Goal: Navigation & Orientation: Understand site structure

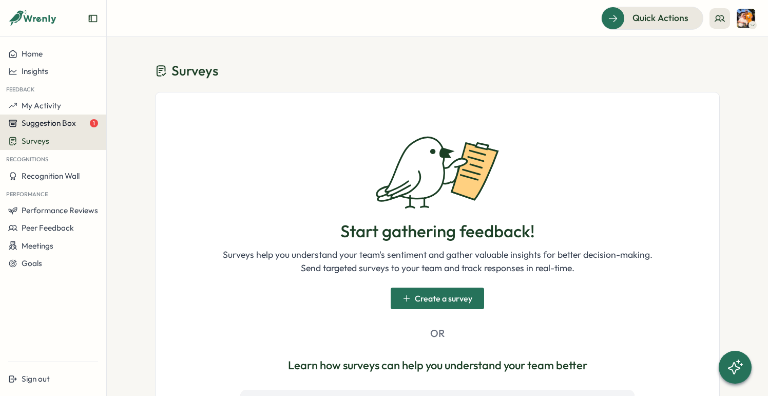
click at [75, 122] on span "Suggestion Box" at bounding box center [49, 123] width 54 height 10
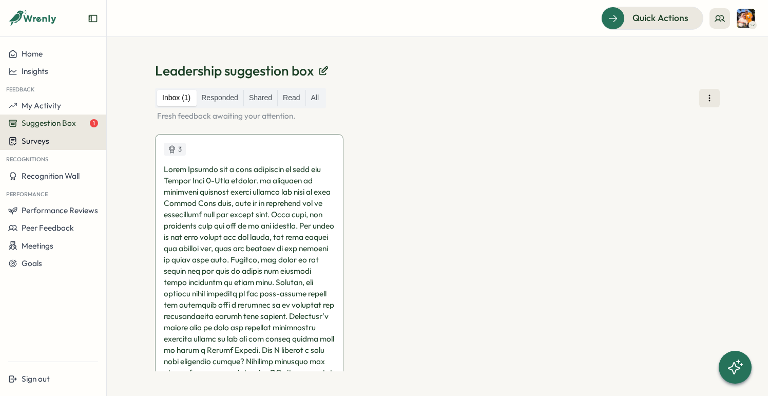
click at [54, 140] on div "Surveys" at bounding box center [53, 141] width 90 height 10
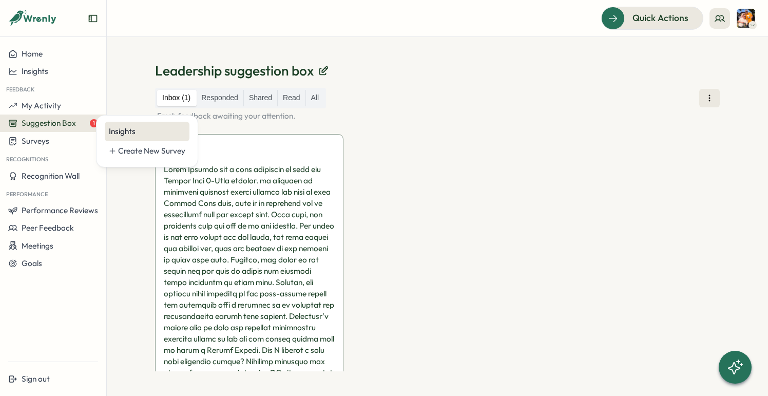
click at [127, 134] on div "Insights" at bounding box center [147, 131] width 76 height 11
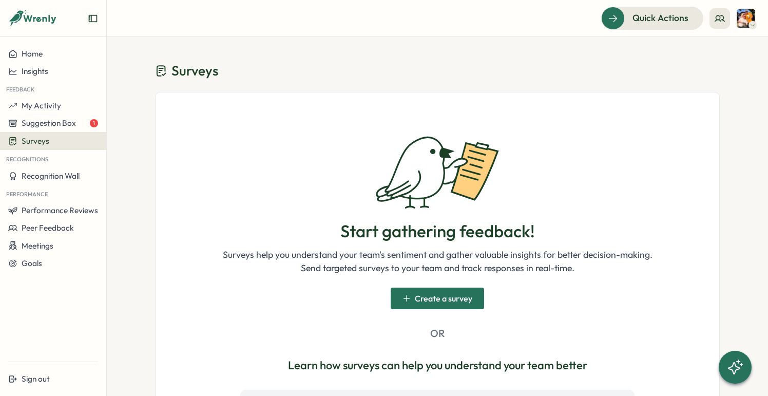
click at [618, 6] on header "Quick Actions" at bounding box center [437, 18] width 661 height 37
click at [616, 14] on div "Quick Actions" at bounding box center [646, 17] width 93 height 13
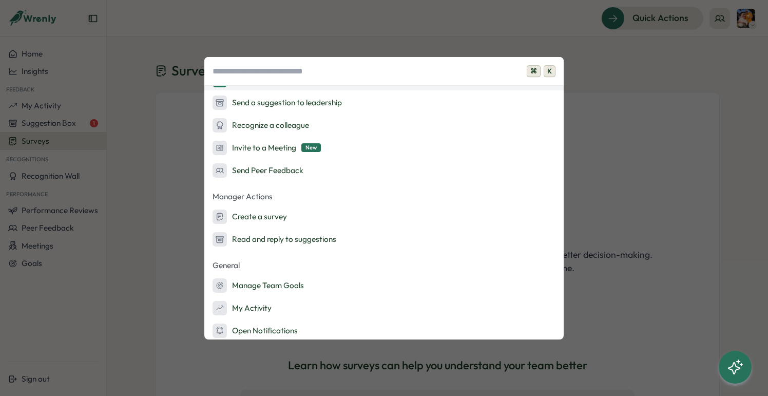
scroll to position [43, 0]
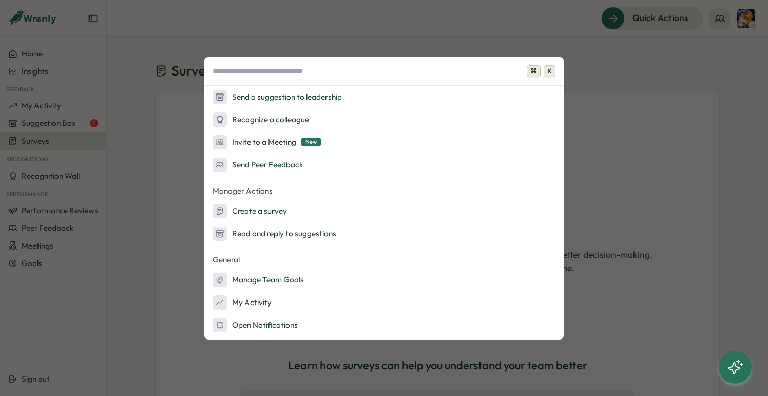
click at [591, 83] on div "⌘ K Quick Actions Ask AI Send a suggestion to leadership Recognize a colleague …" at bounding box center [384, 198] width 768 height 396
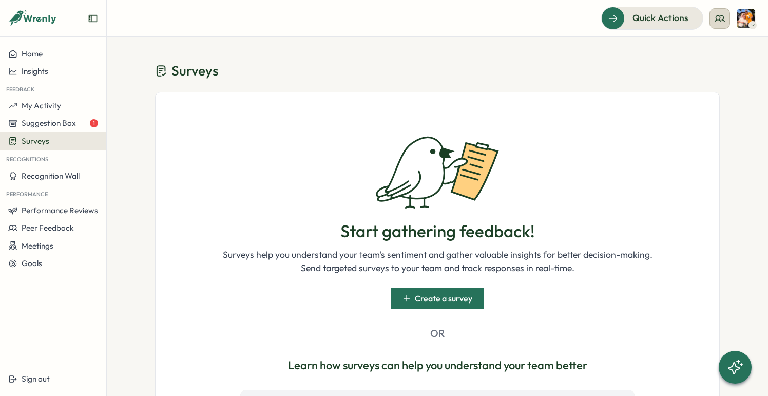
click at [719, 27] on button at bounding box center [719, 18] width 21 height 21
click at [709, 49] on div "My Team" at bounding box center [720, 50] width 65 height 11
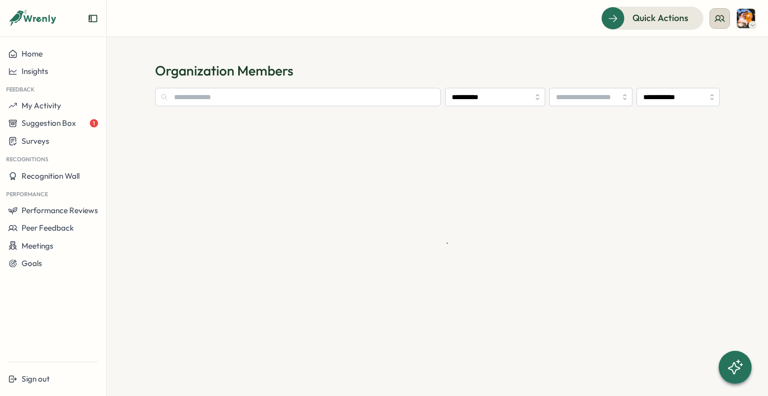
type input "**********"
click at [721, 20] on icon at bounding box center [719, 18] width 9 height 6
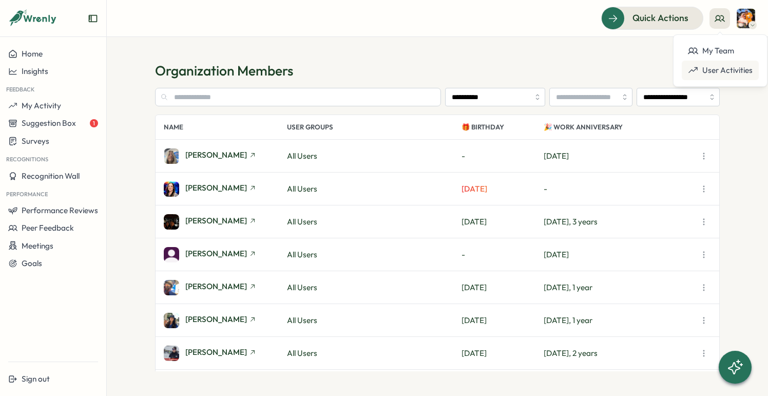
click at [705, 65] on div "User Activities" at bounding box center [720, 70] width 65 height 11
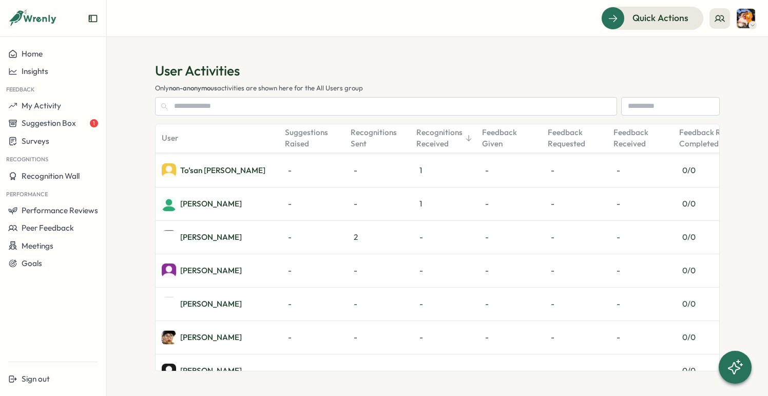
scroll to position [2423, 0]
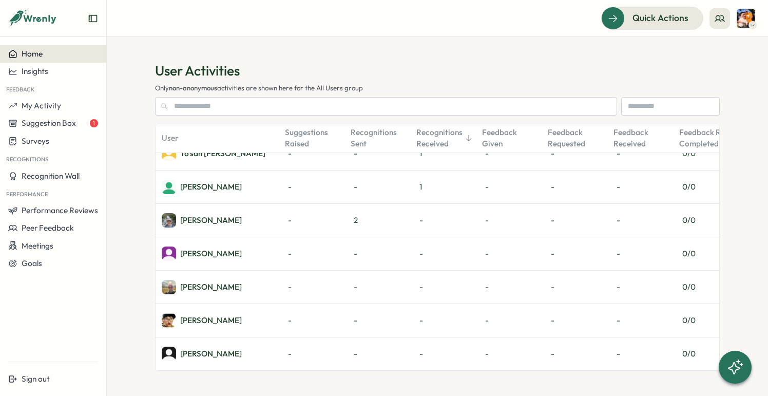
click at [42, 56] on span "Home" at bounding box center [32, 54] width 21 height 10
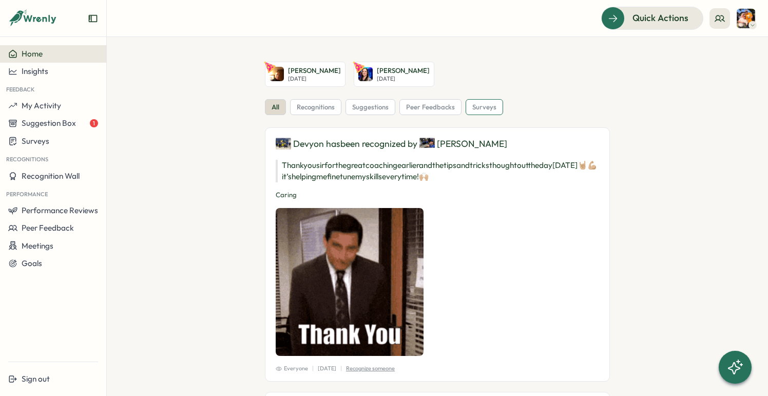
click at [469, 106] on div "surveys" at bounding box center [484, 107] width 37 height 16
